Goal: Use online tool/utility: Utilize a website feature to perform a specific function

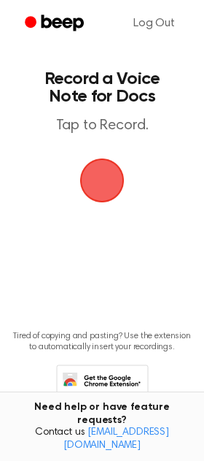
click at [96, 169] on span "button" at bounding box center [102, 180] width 58 height 58
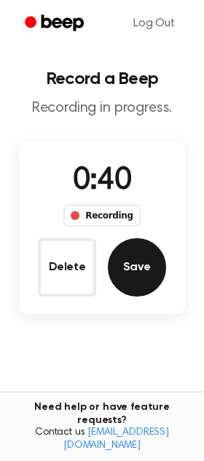
click at [132, 254] on button "Save" at bounding box center [137, 267] width 58 height 58
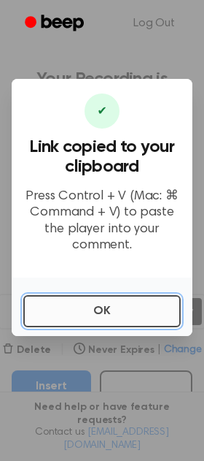
click at [74, 312] on button "OK" at bounding box center [102, 311] width 158 height 32
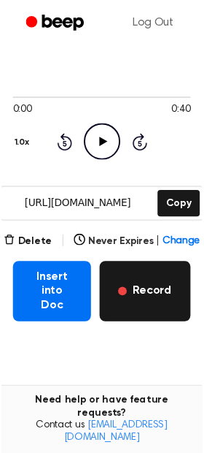
scroll to position [108, 0]
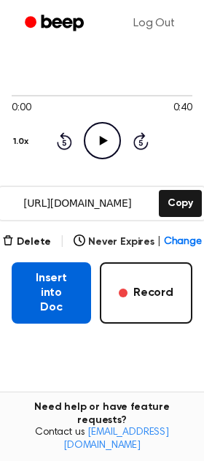
click at [53, 278] on button "Insert into Doc" at bounding box center [52, 292] width 80 height 61
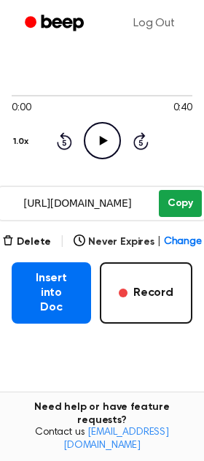
click at [172, 201] on button "Copy" at bounding box center [180, 203] width 43 height 27
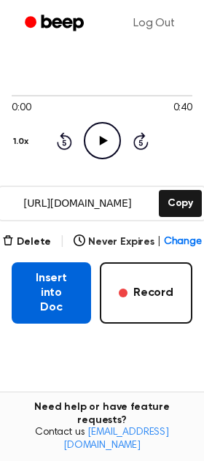
click at [45, 284] on button "Insert into Doc" at bounding box center [52, 292] width 80 height 61
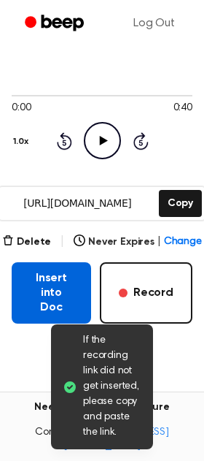
click at [45, 284] on button "Insert into Doc" at bounding box center [52, 292] width 80 height 61
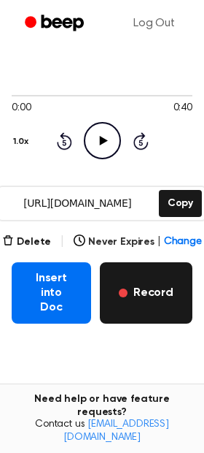
click at [155, 286] on button "Record" at bounding box center [146, 292] width 93 height 61
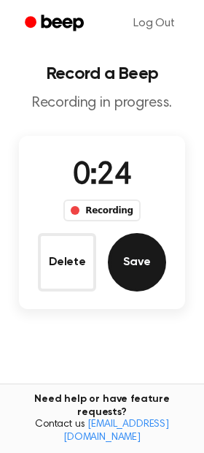
click at [139, 253] on button "Save" at bounding box center [137, 262] width 58 height 58
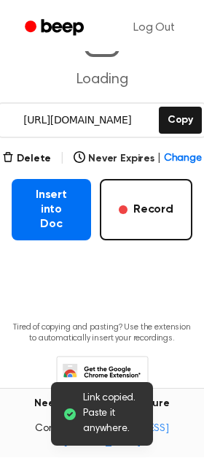
scroll to position [196, 0]
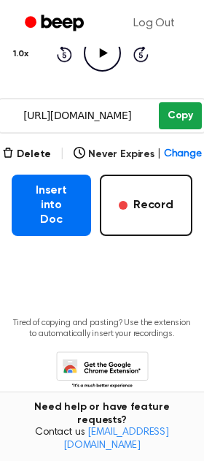
click at [169, 118] on button "Copy" at bounding box center [180, 115] width 43 height 27
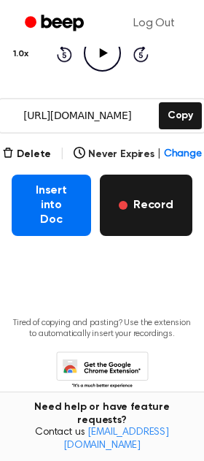
click at [139, 189] on button "Record" at bounding box center [146, 204] width 93 height 61
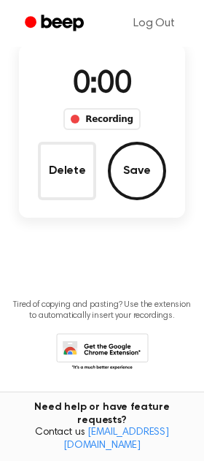
scroll to position [93, 0]
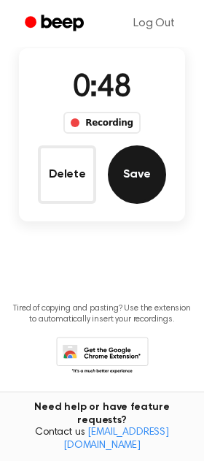
click at [132, 182] on button "Save" at bounding box center [137, 174] width 58 height 58
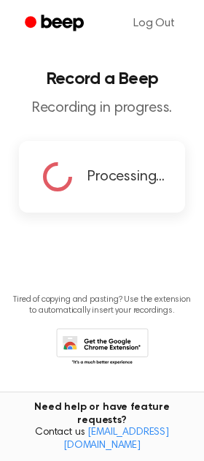
scroll to position [0, 0]
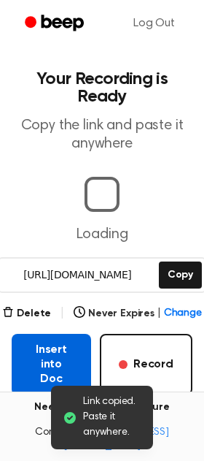
click at [34, 347] on div "Delete | Never Expires | Change Insert into Doc Record" at bounding box center [102, 349] width 181 height 91
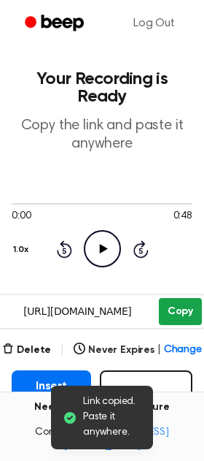
click at [178, 304] on button "Copy" at bounding box center [180, 311] width 43 height 27
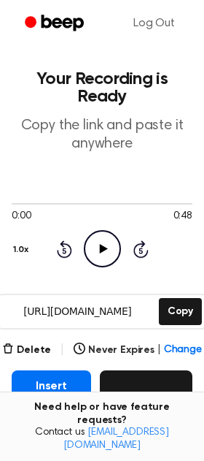
click at [118, 374] on button "Record" at bounding box center [146, 400] width 93 height 61
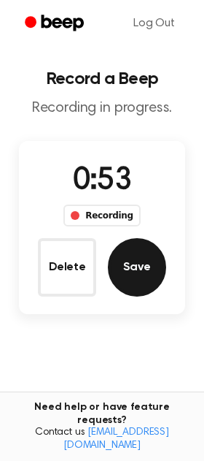
click at [145, 249] on button "Save" at bounding box center [137, 267] width 58 height 58
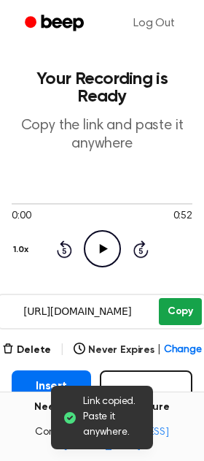
click at [165, 310] on button "Copy" at bounding box center [180, 311] width 43 height 27
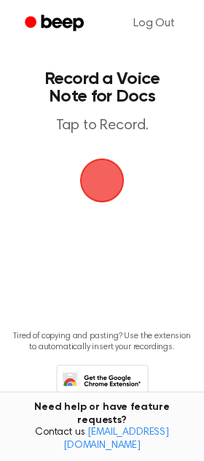
click at [87, 182] on span "button" at bounding box center [102, 180] width 41 height 41
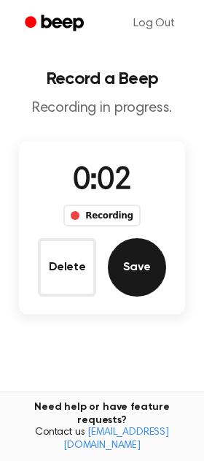
click at [126, 270] on button "Save" at bounding box center [137, 267] width 58 height 58
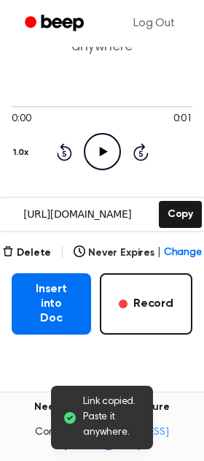
scroll to position [100, 0]
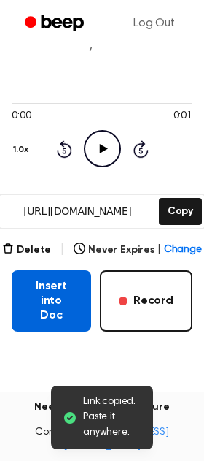
click at [52, 277] on button "Insert into Doc" at bounding box center [52, 300] width 80 height 61
